Goal: Information Seeking & Learning: Learn about a topic

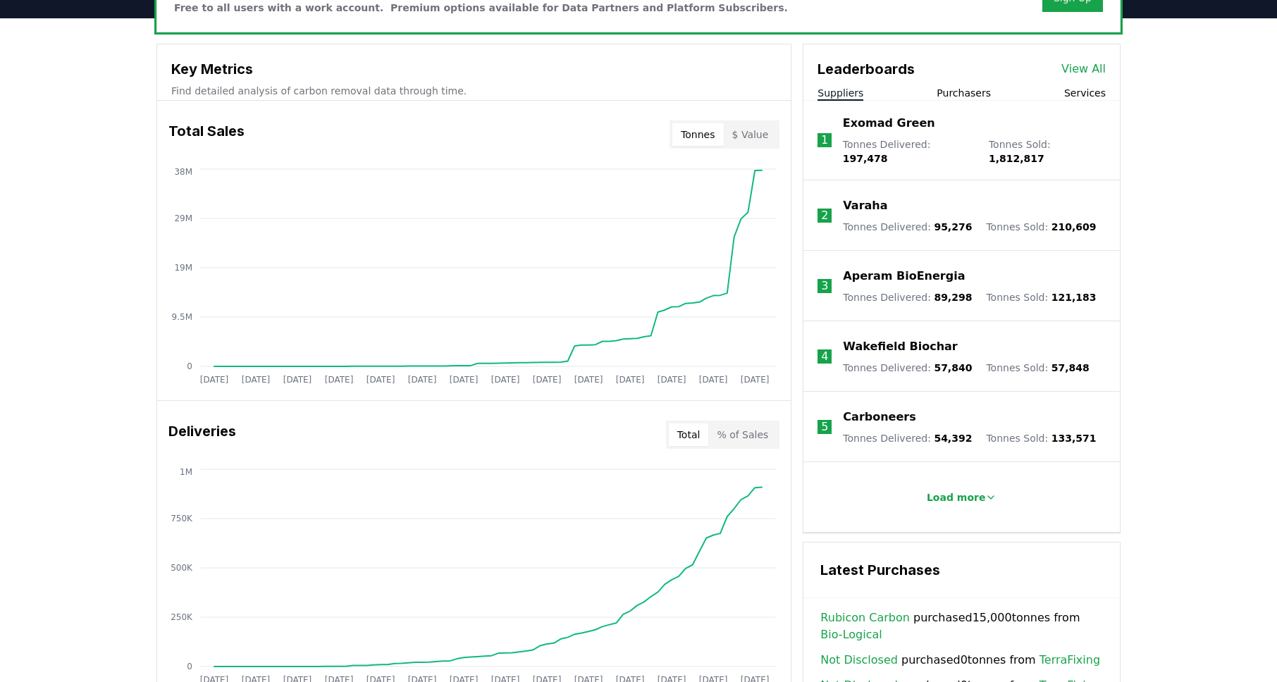
scroll to position [642, 0]
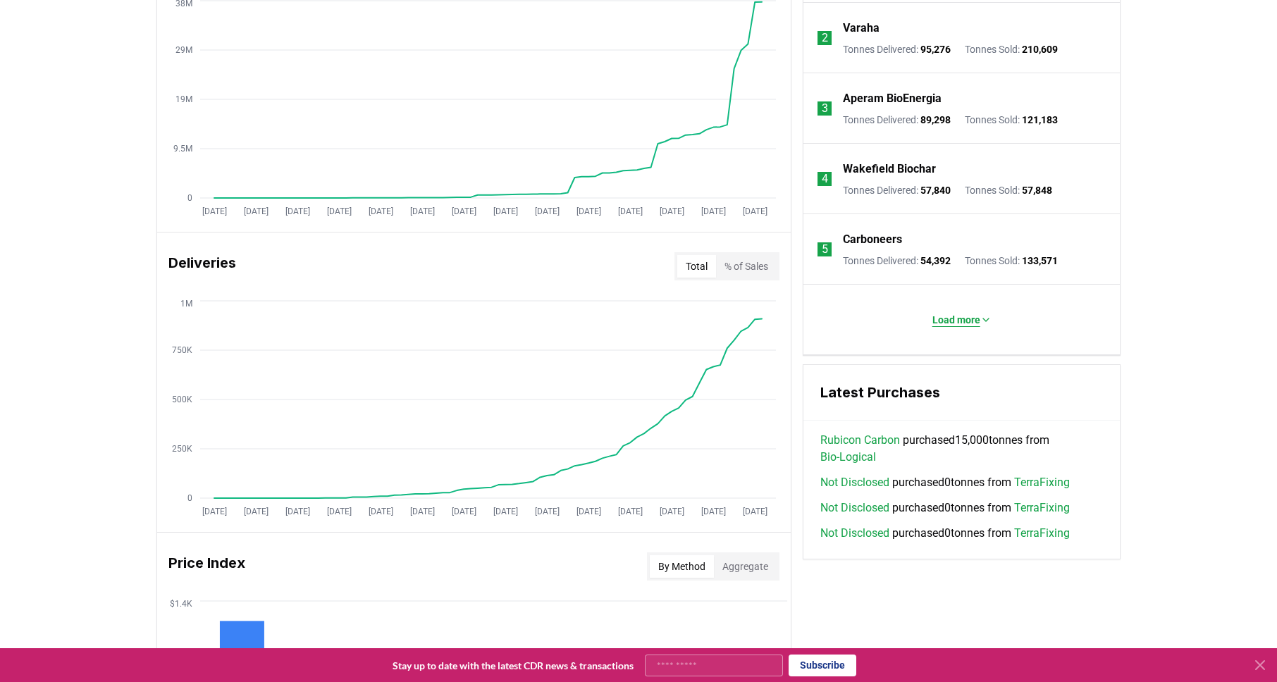
click at [944, 331] on button "Load more" at bounding box center [962, 320] width 82 height 28
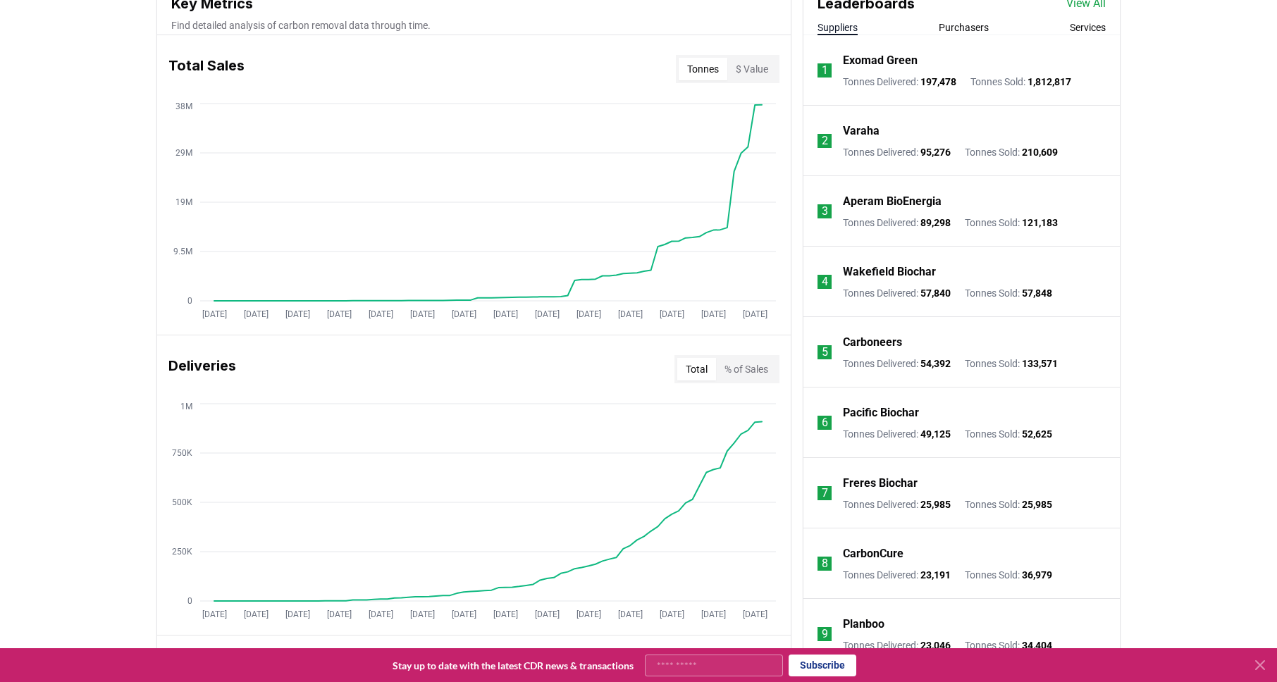
scroll to position [782, 0]
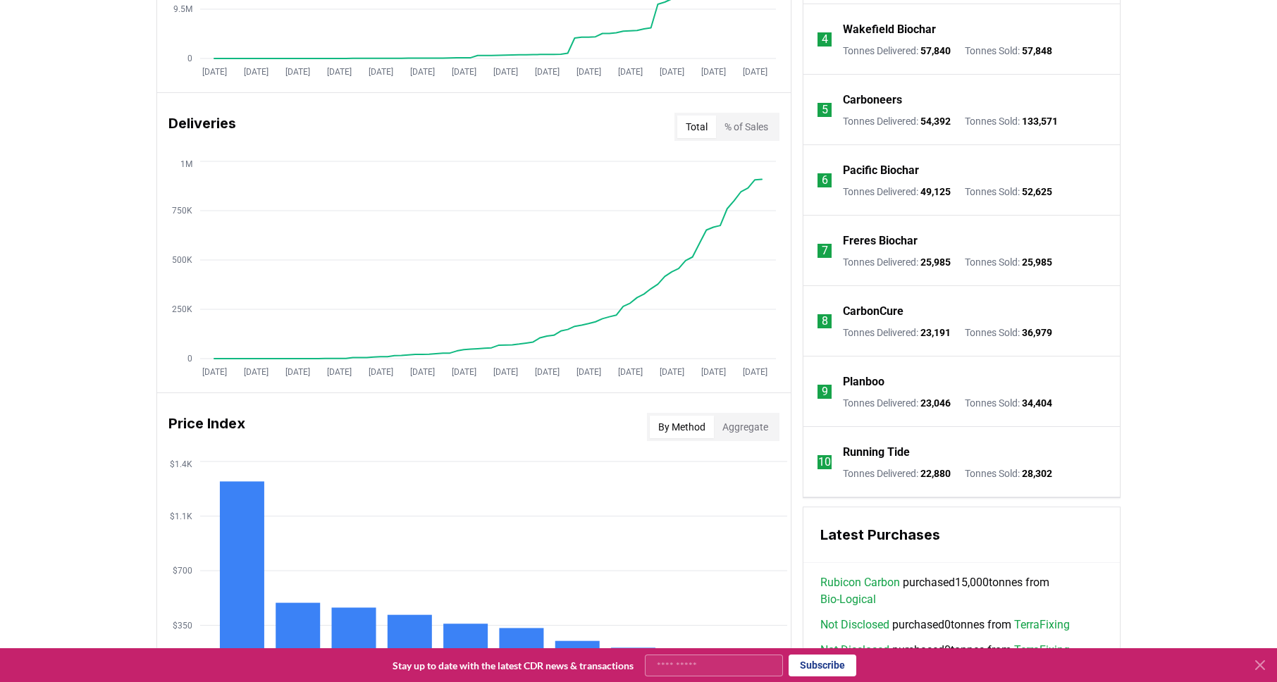
click at [890, 168] on p "Pacific Biochar" at bounding box center [881, 170] width 76 height 17
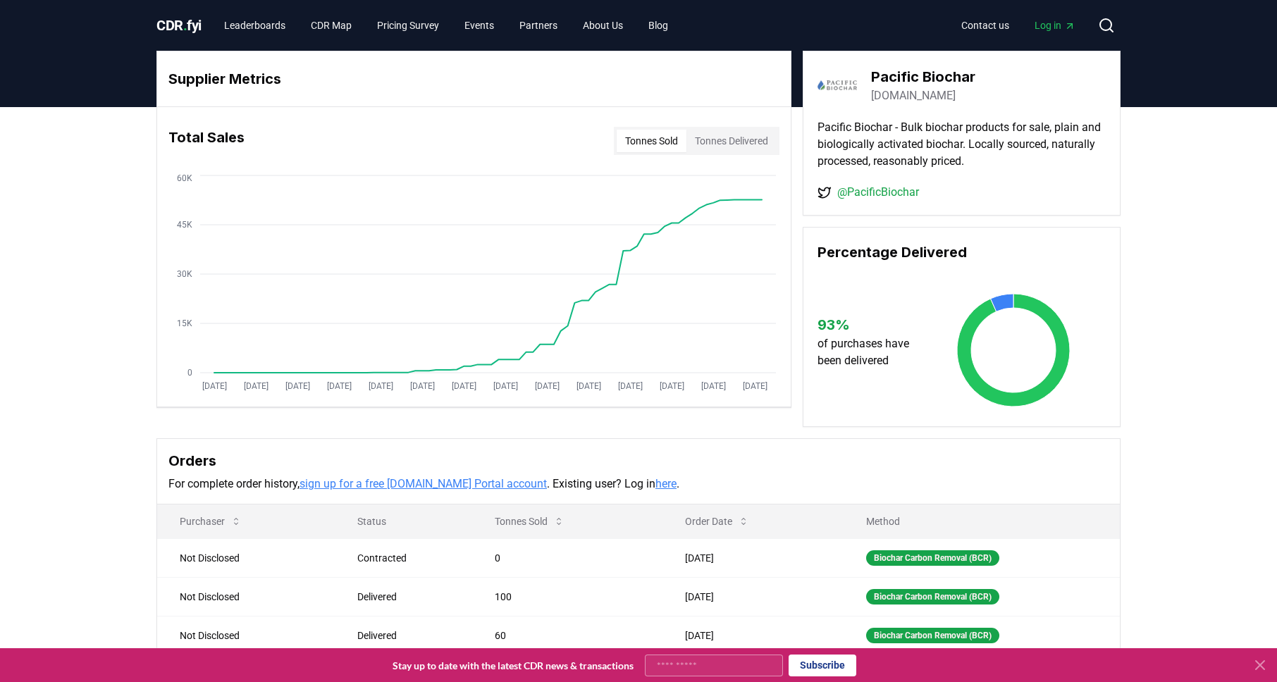
click at [916, 94] on link "[DOMAIN_NAME]" at bounding box center [913, 95] width 85 height 17
click at [1107, 34] on button "Search" at bounding box center [1107, 25] width 28 height 28
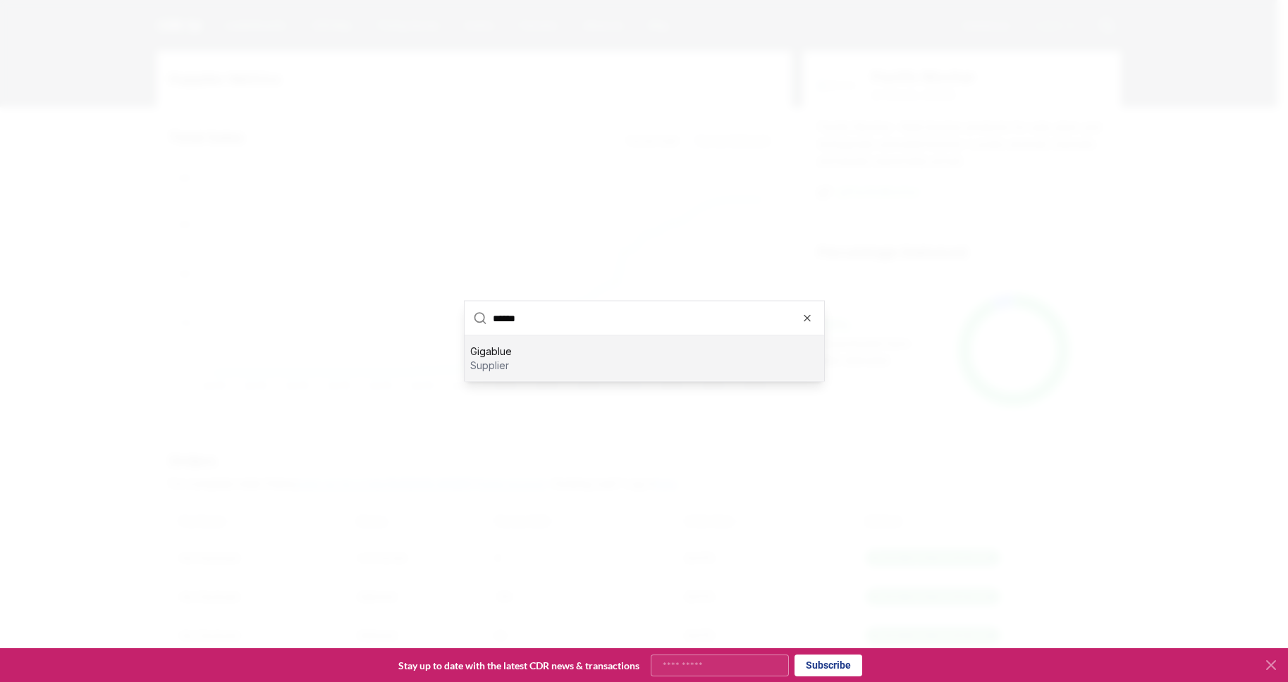
type input "******"
click at [723, 370] on div "Gigablue supplier" at bounding box center [645, 358] width 360 height 45
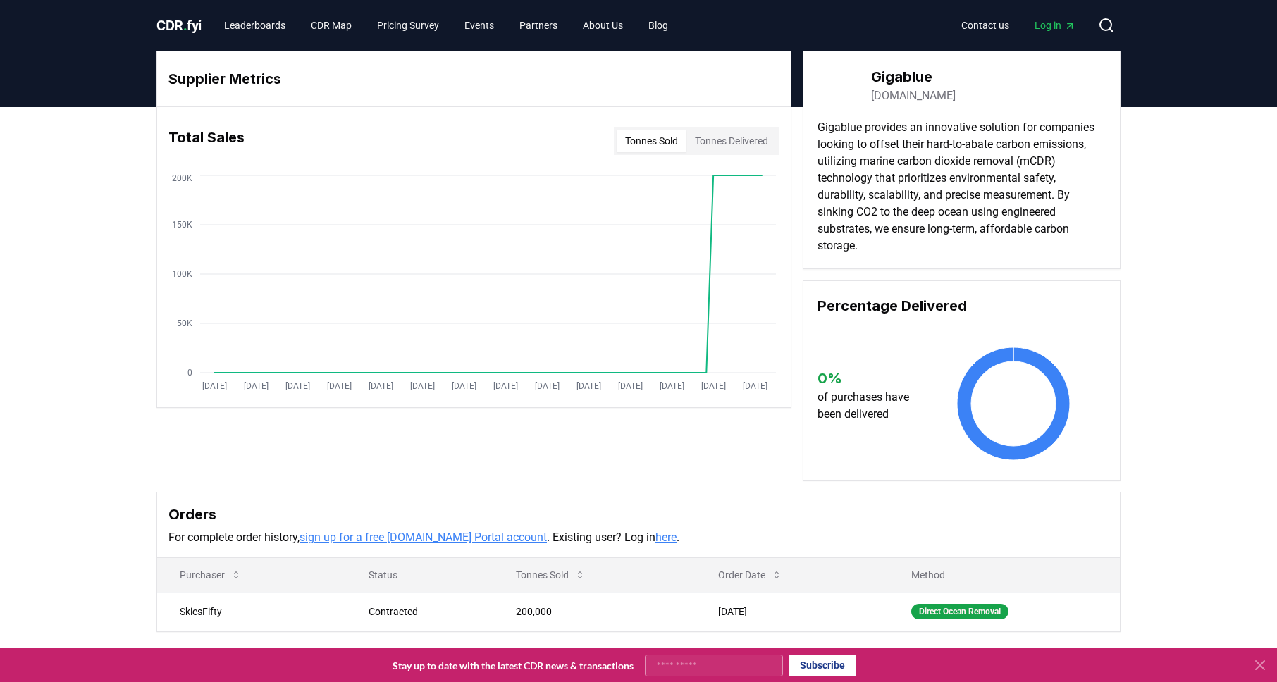
click at [962, 166] on p "Gigablue provides an innovative solution for companies looking to offset their …" at bounding box center [962, 186] width 288 height 135
